Goal: Find specific page/section: Find specific page/section

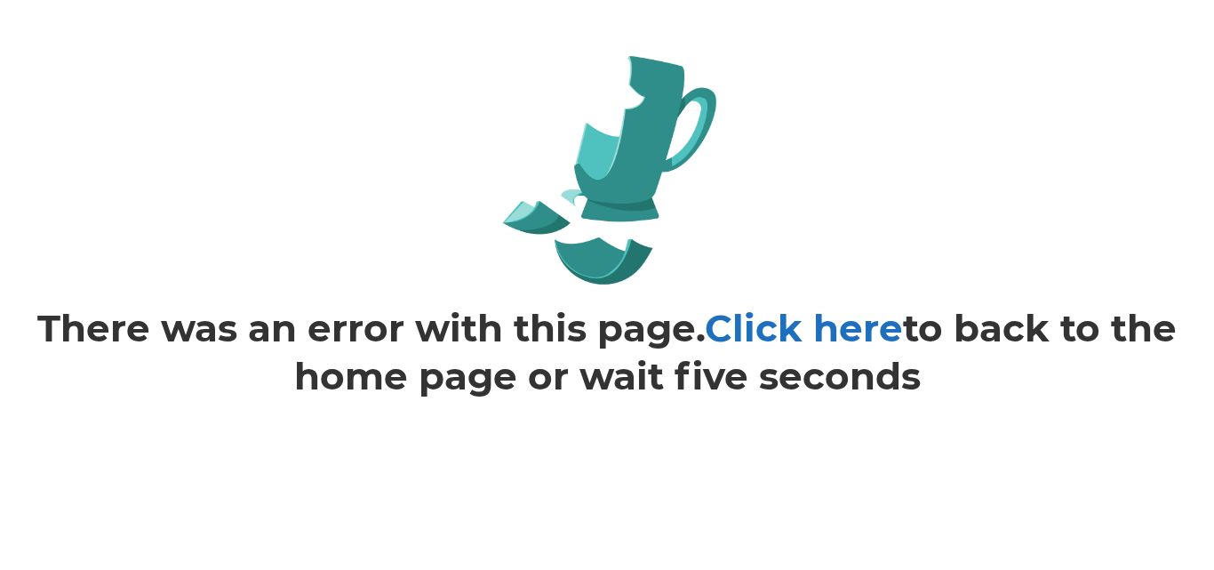
click at [825, 326] on link "Click here" at bounding box center [804, 328] width 198 height 46
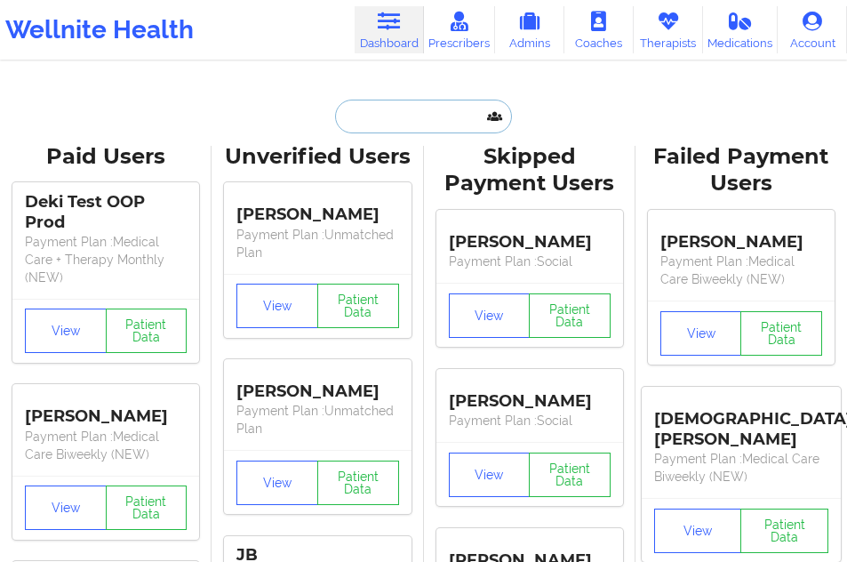
click at [364, 129] on input "text" at bounding box center [423, 117] width 176 height 34
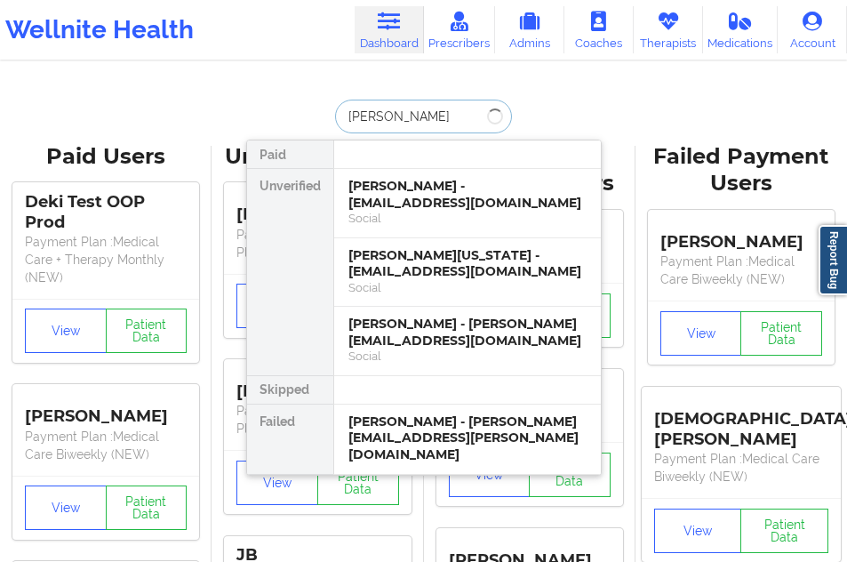
type input "[PERSON_NAME]"
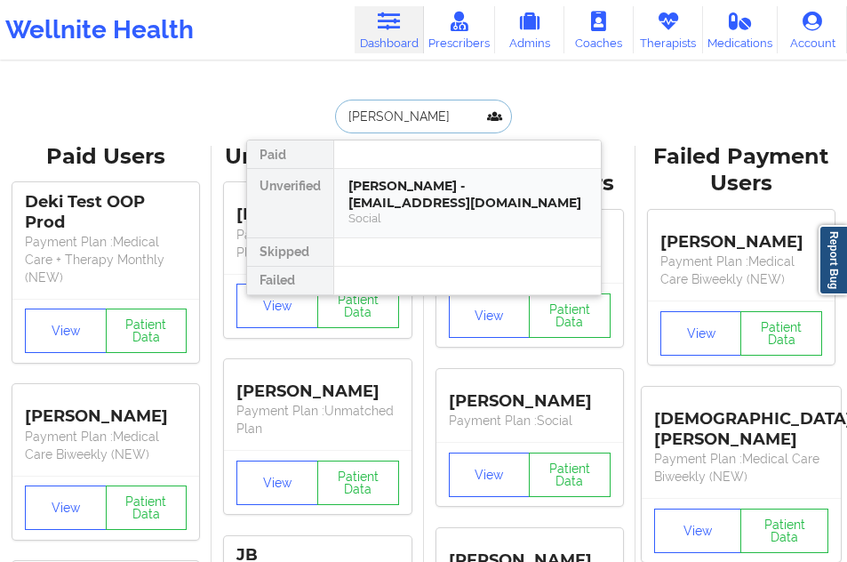
click at [421, 209] on div "[PERSON_NAME] - [EMAIL_ADDRESS][DOMAIN_NAME]" at bounding box center [467, 194] width 238 height 33
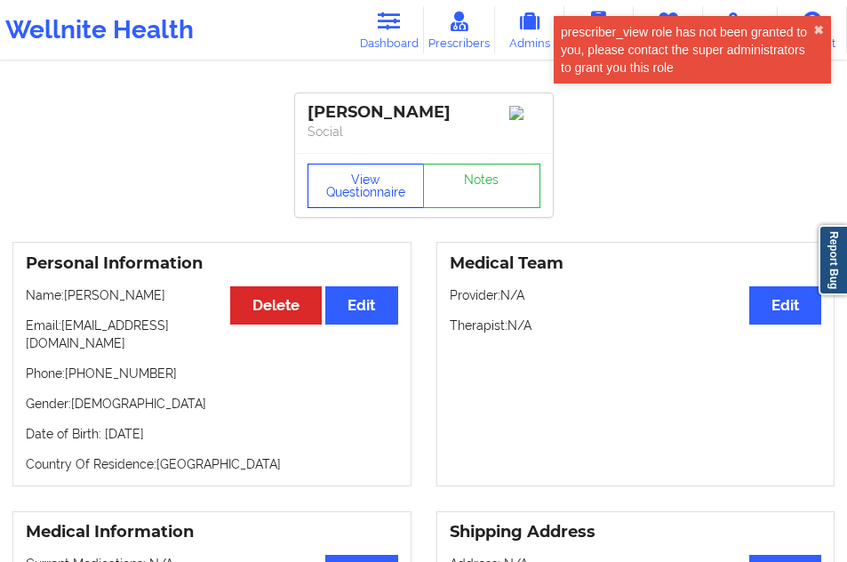
click at [367, 173] on button "View Questionnaire" at bounding box center [366, 186] width 117 height 44
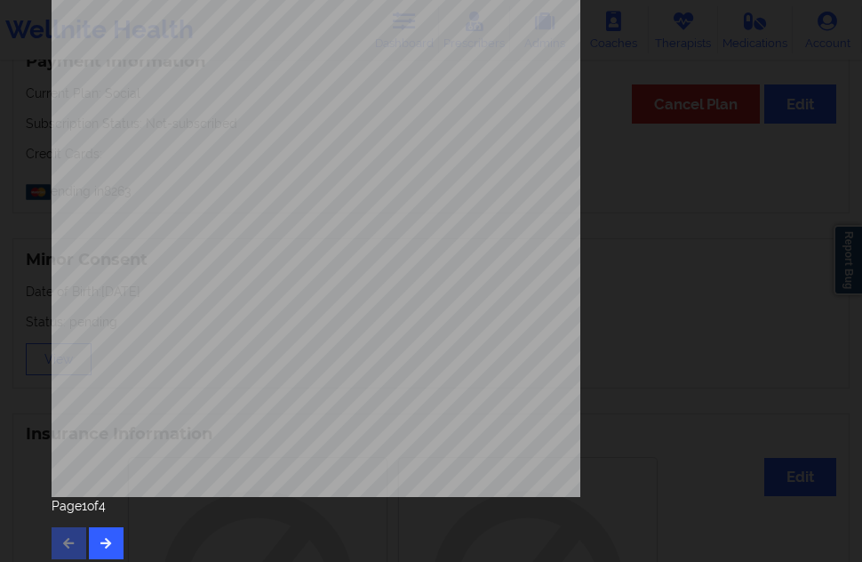
scroll to position [286, 0]
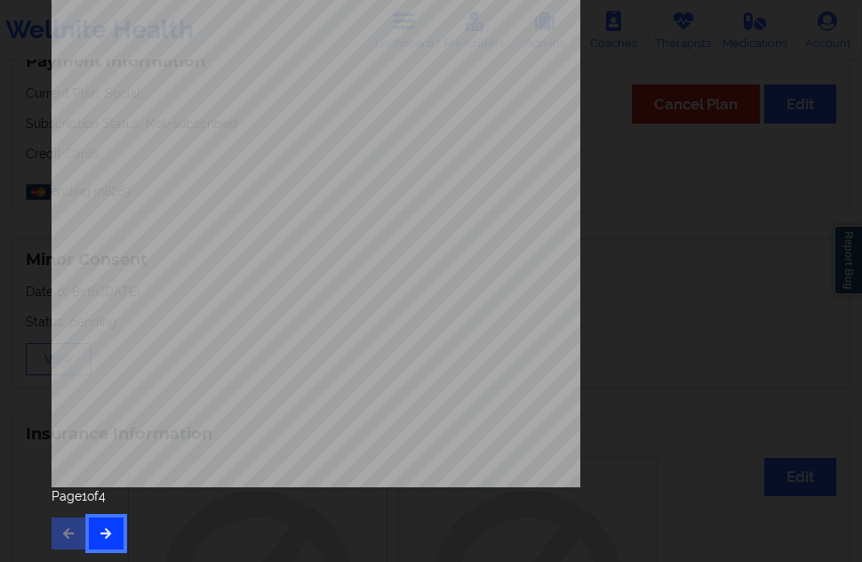
click at [113, 527] on icon "button" at bounding box center [106, 532] width 15 height 11
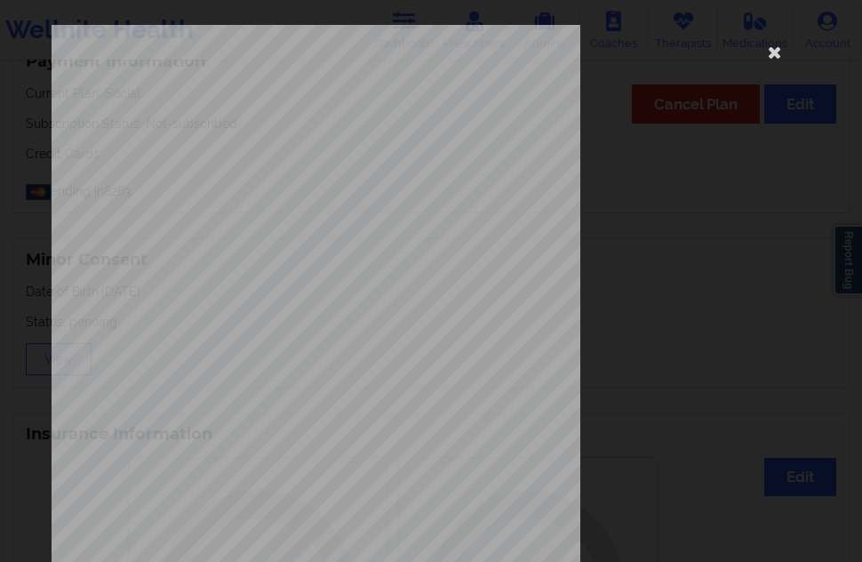
scroll to position [267, 0]
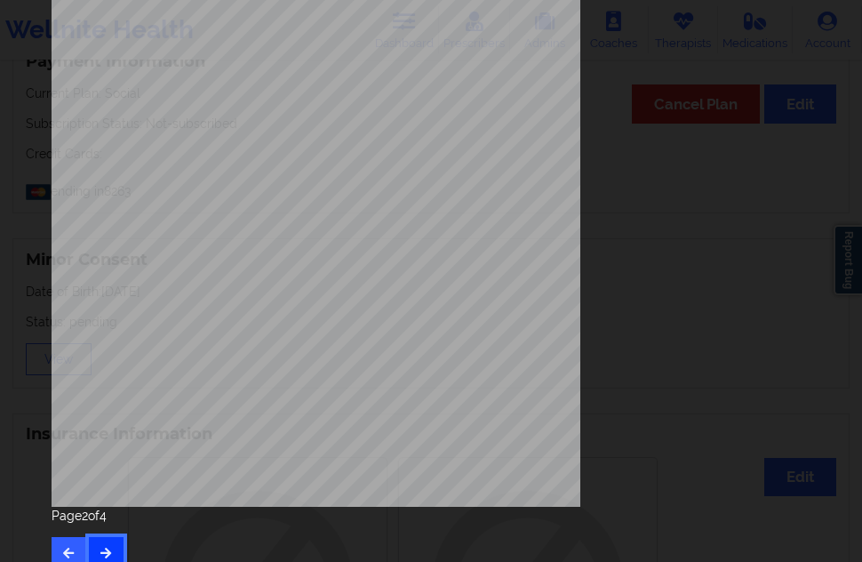
click at [109, 538] on button "button" at bounding box center [106, 553] width 35 height 32
click at [108, 556] on icon "button" at bounding box center [106, 552] width 15 height 11
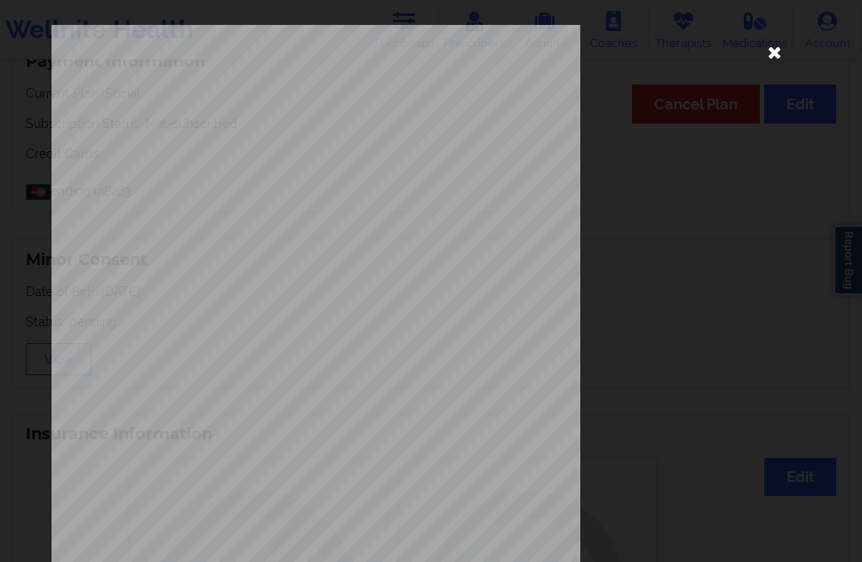
click at [764, 47] on icon at bounding box center [775, 51] width 28 height 28
